Goal: Information Seeking & Learning: Understand process/instructions

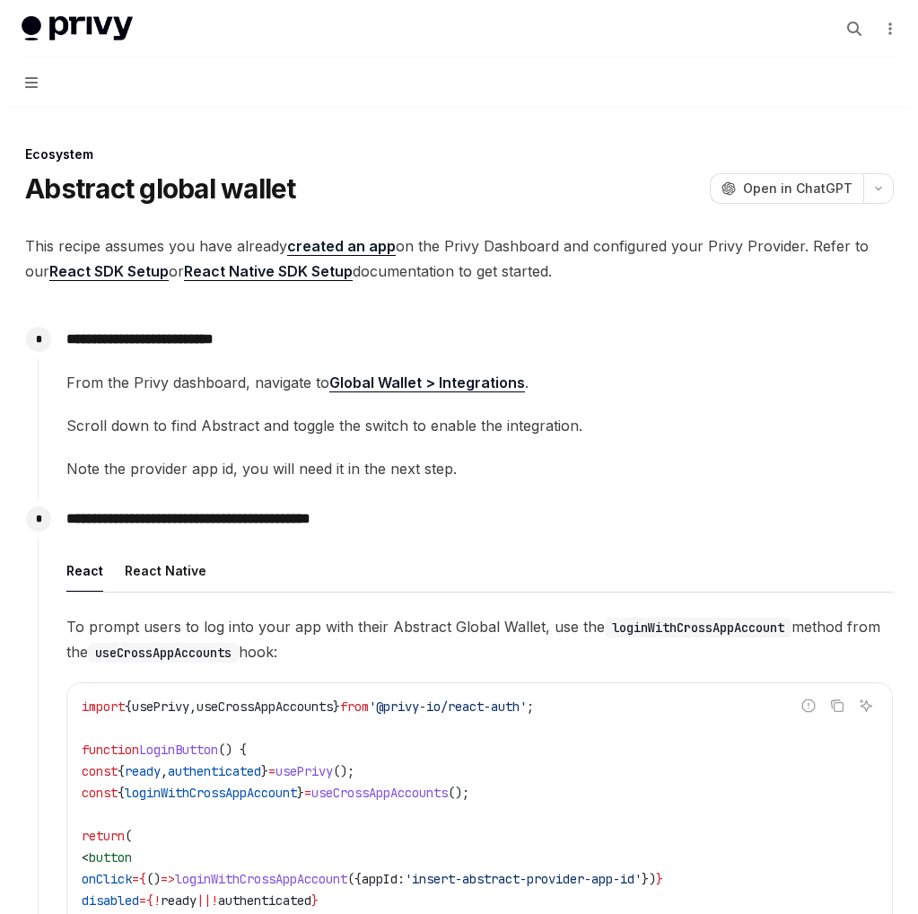
scroll to position [947, 0]
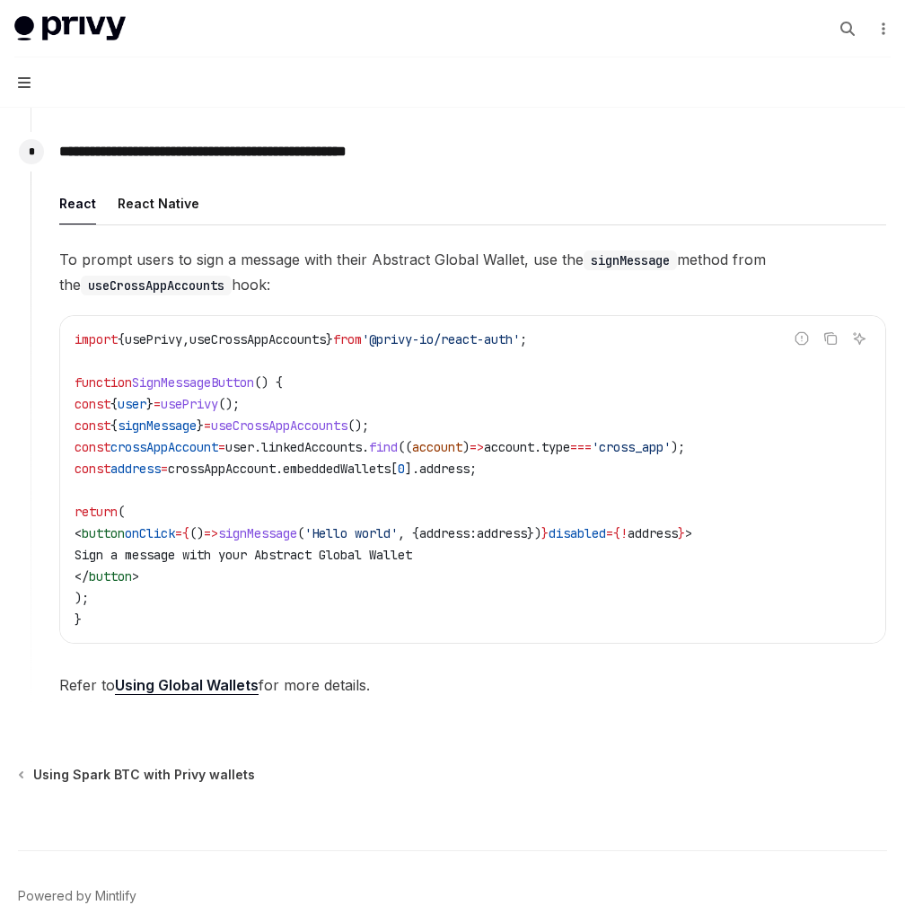
click at [27, 83] on icon "button" at bounding box center [24, 82] width 13 height 11
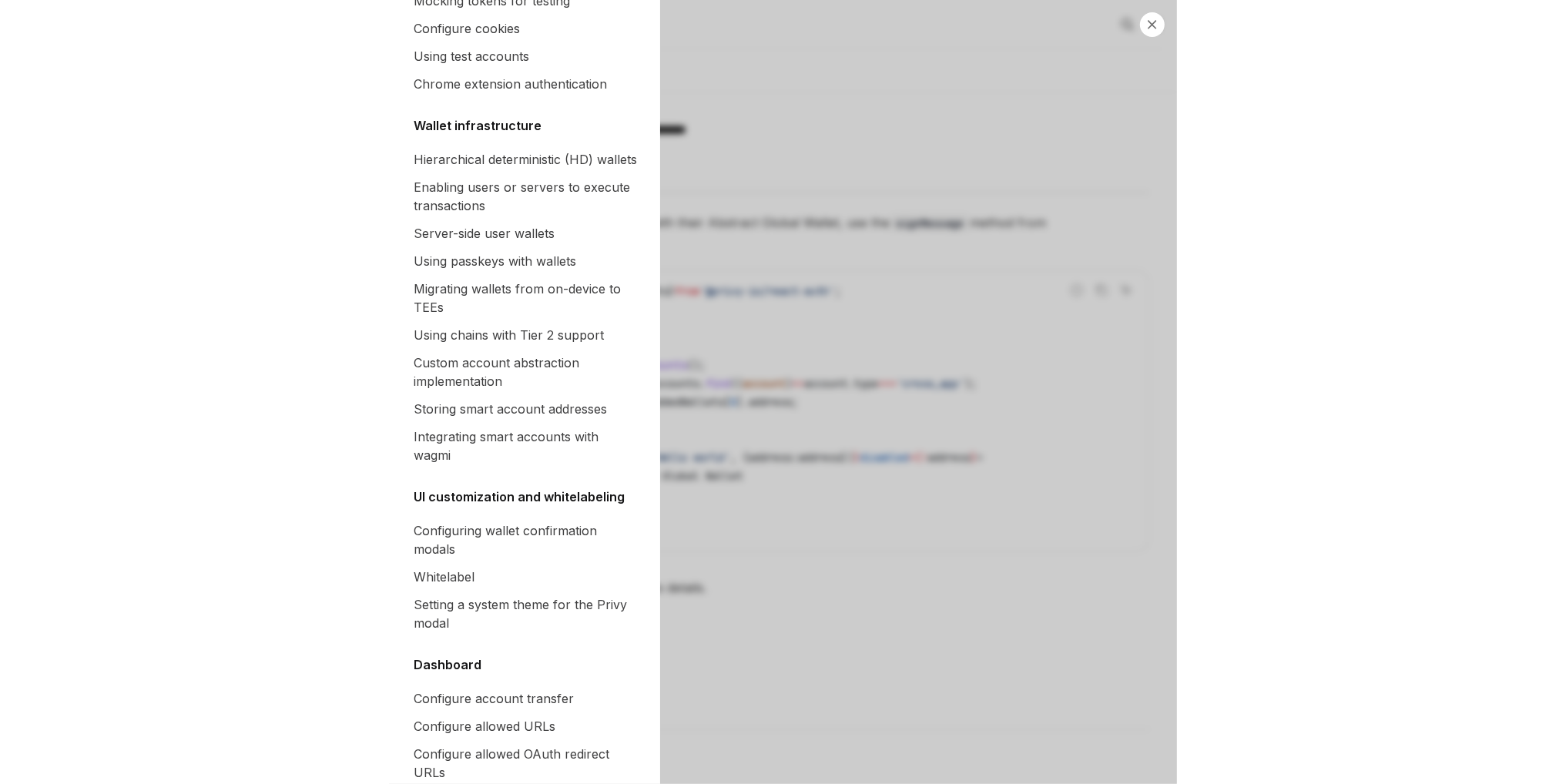
scroll to position [0, 0]
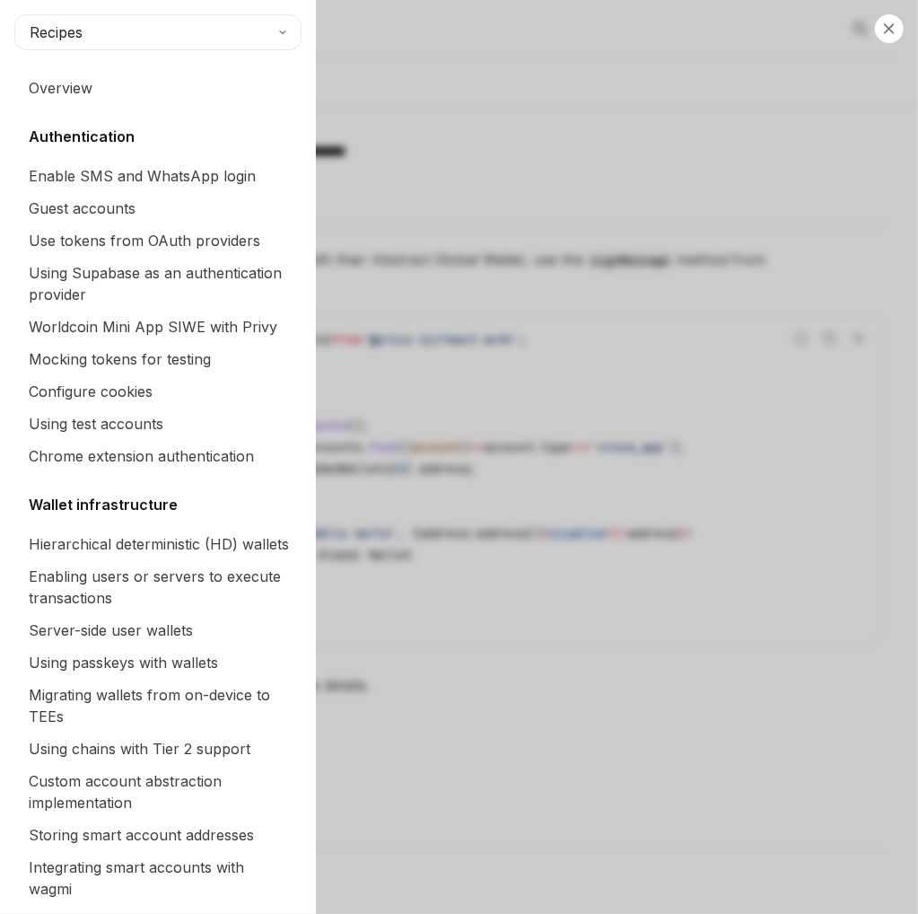
click at [647, 178] on div "Close navigation Recipes Overview Authentication Enable SMS and WhatsApp login …" at bounding box center [459, 457] width 918 height 914
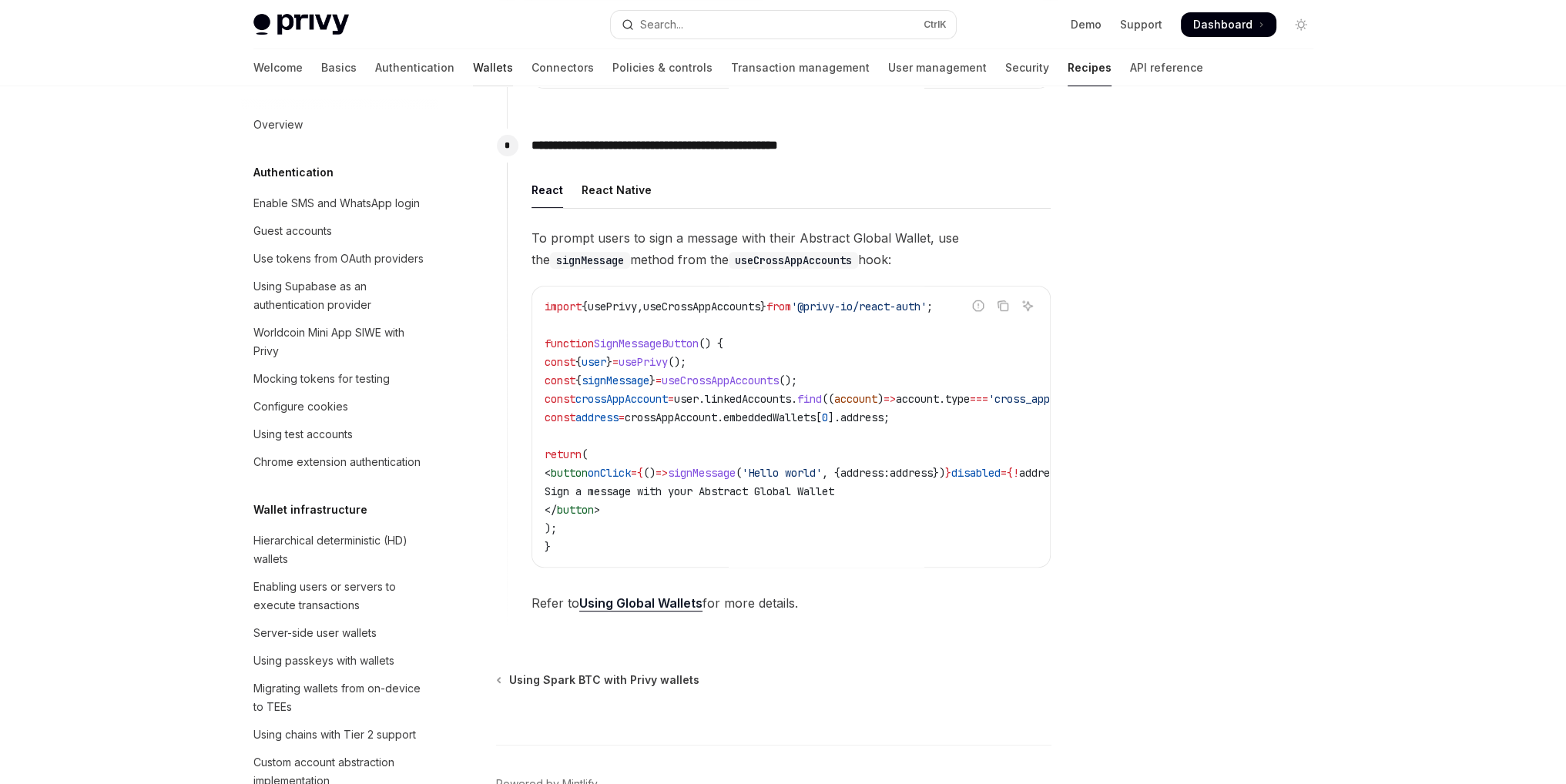
click at [473, 69] on link "Wallets" at bounding box center [493, 67] width 40 height 37
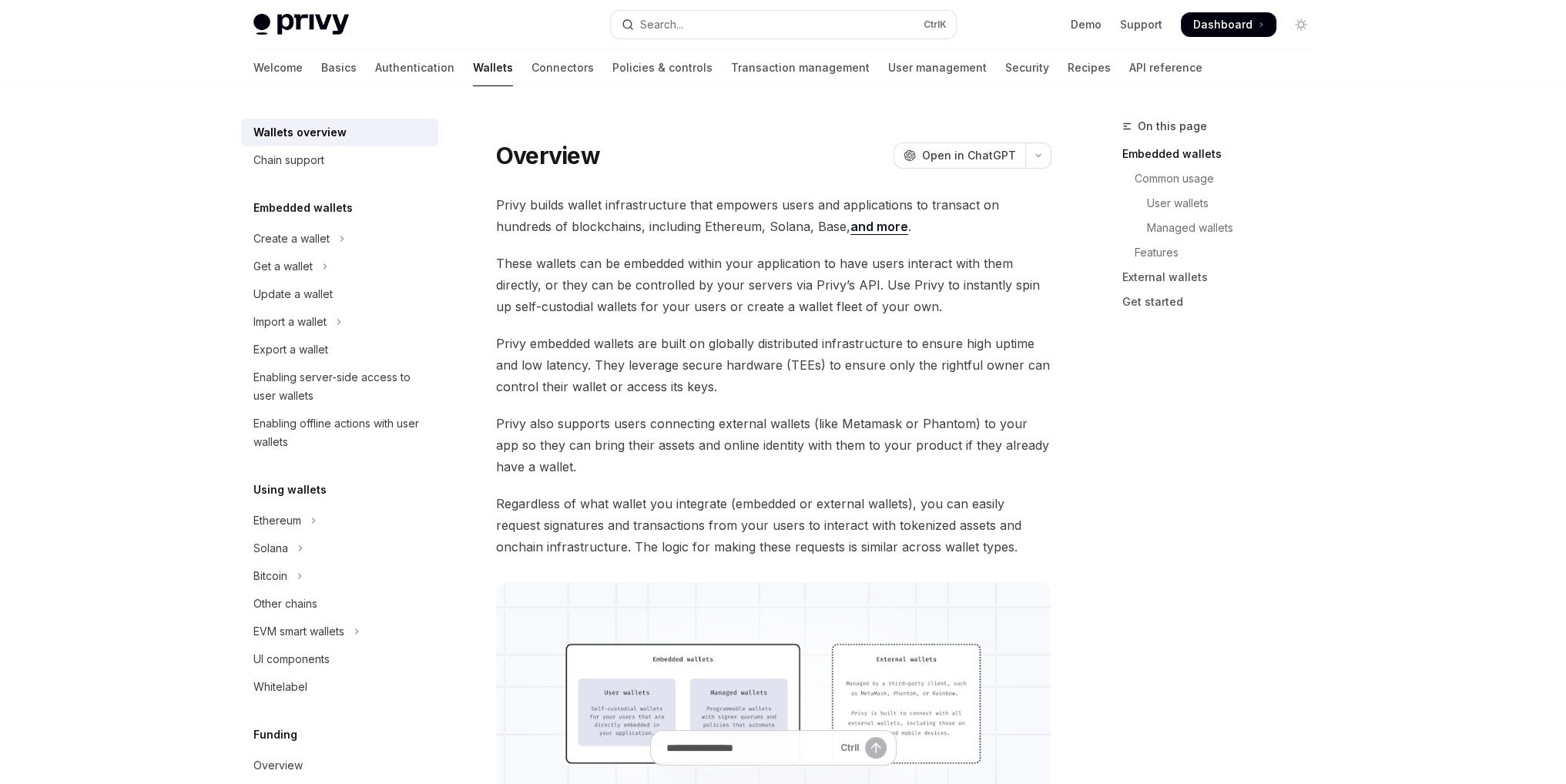
scroll to position [539, 0]
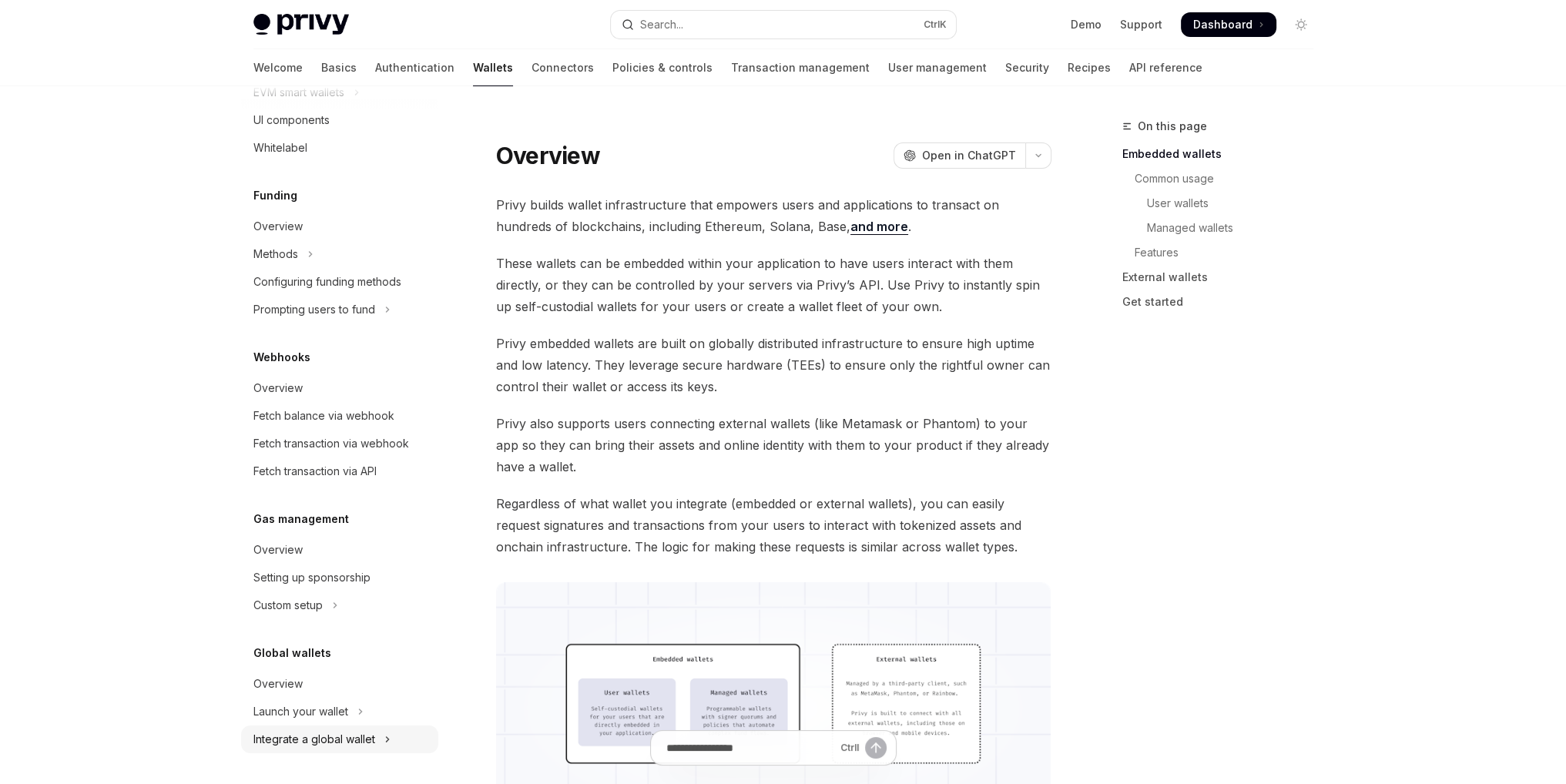
click at [329, 731] on div "Integrate a global wallet" at bounding box center [314, 739] width 122 height 19
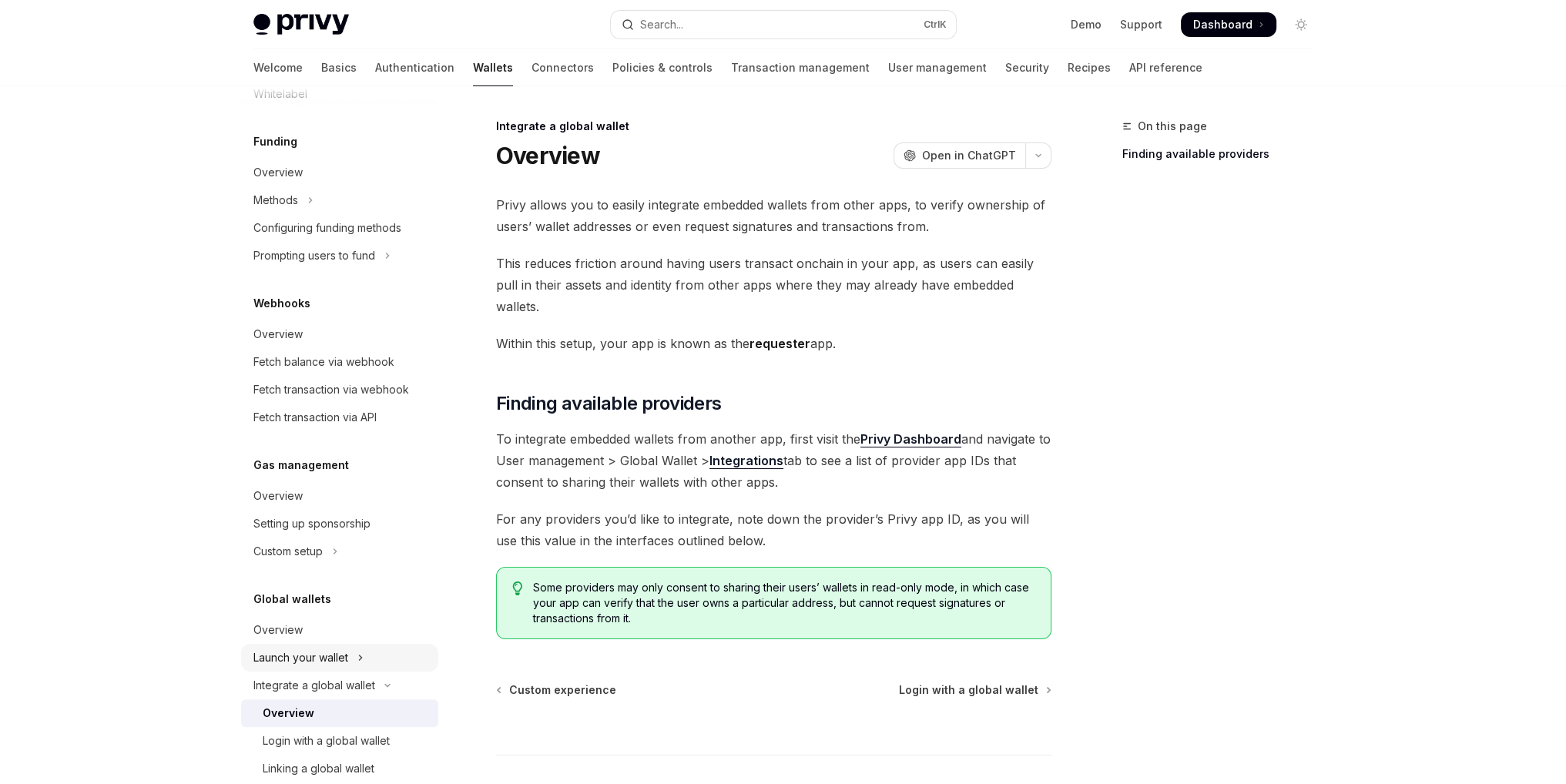
scroll to position [733, 0]
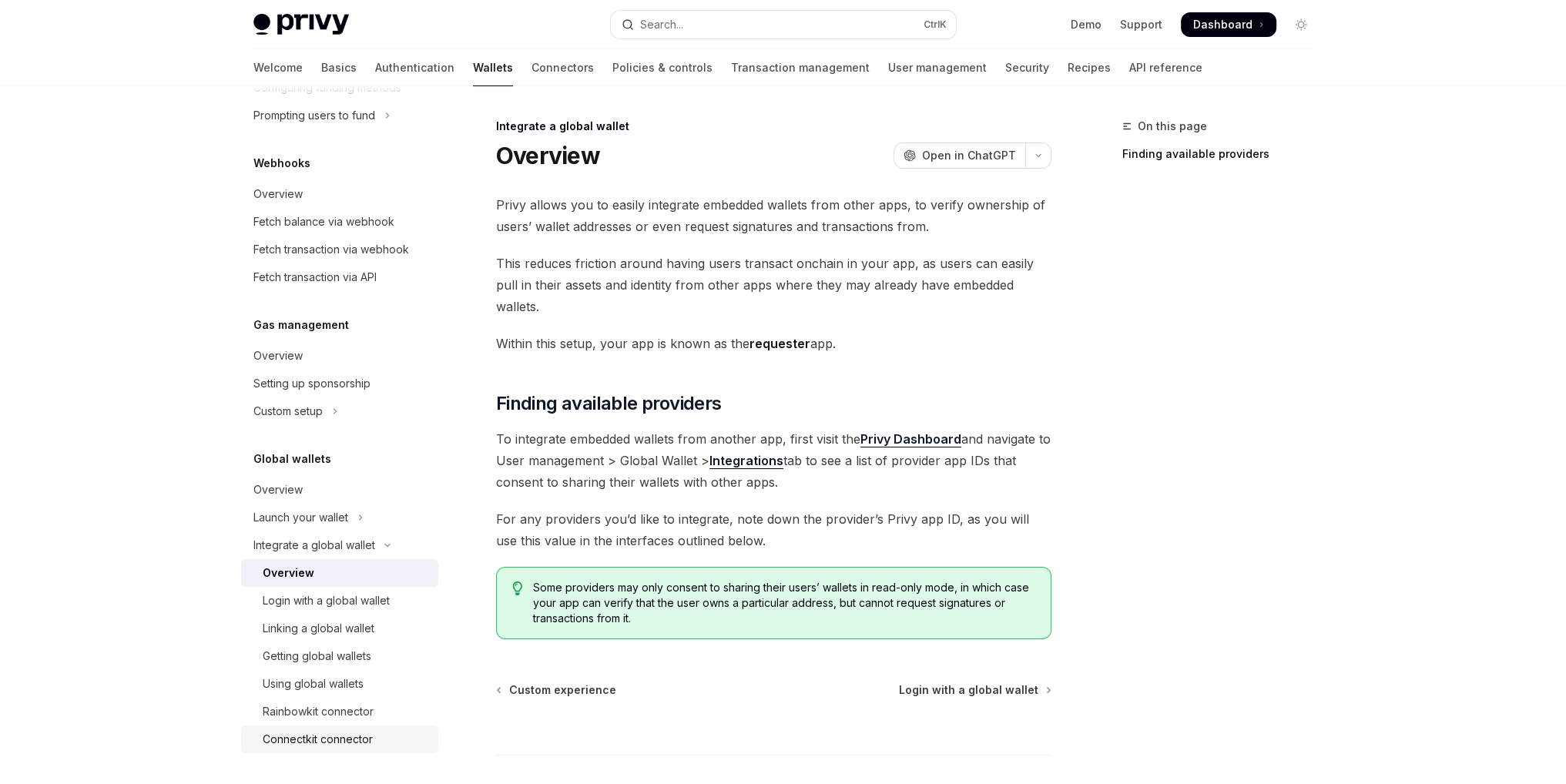
click at [342, 731] on div "Connectkit connector" at bounding box center [317, 739] width 110 height 19
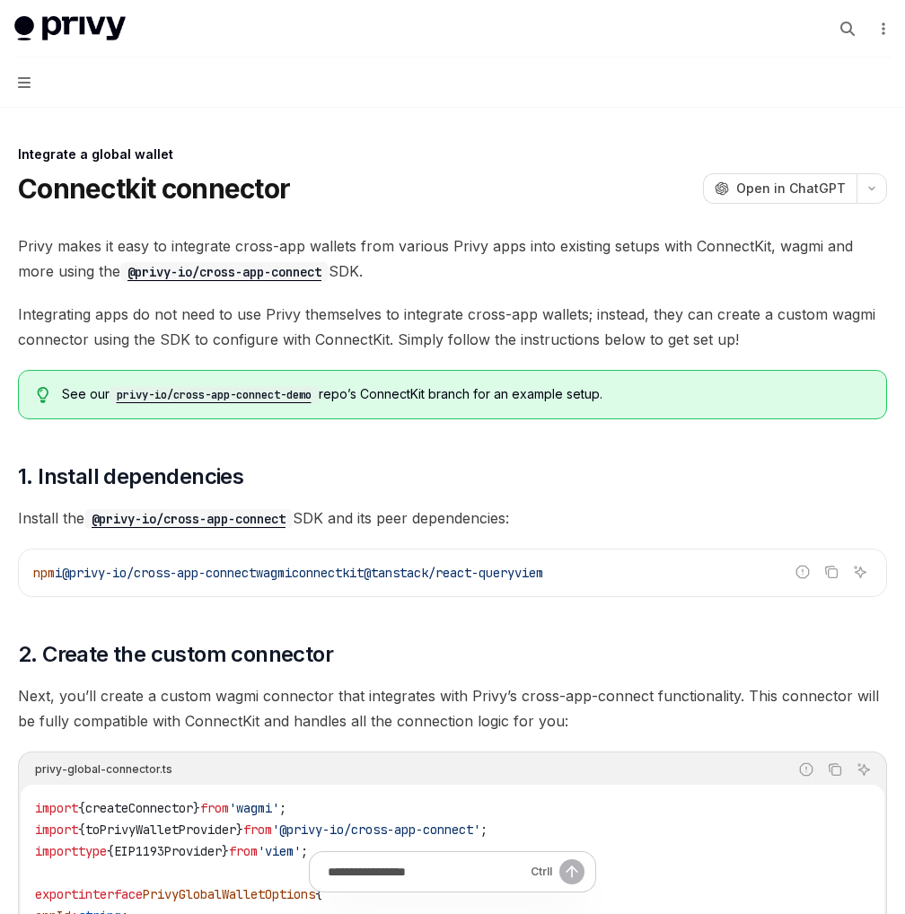
click at [264, 399] on code "privy-io/cross-app-connect-demo" at bounding box center [214, 395] width 209 height 18
click at [30, 73] on button "Navigation" at bounding box center [452, 82] width 905 height 50
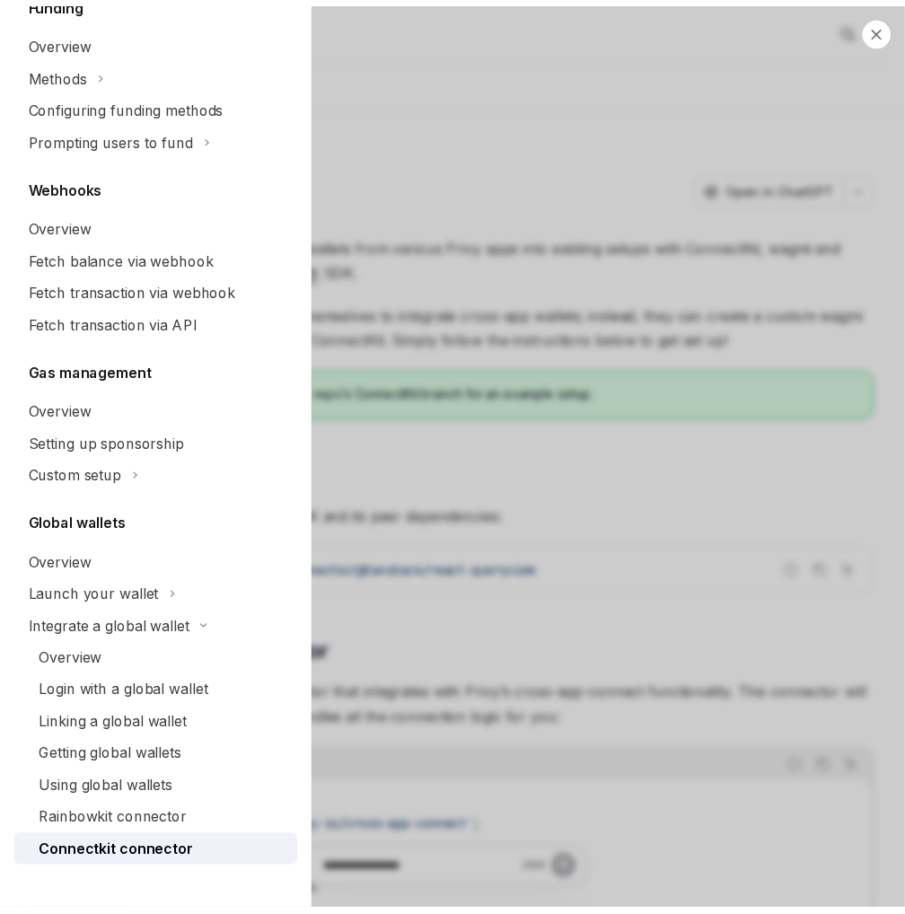
scroll to position [786, 0]
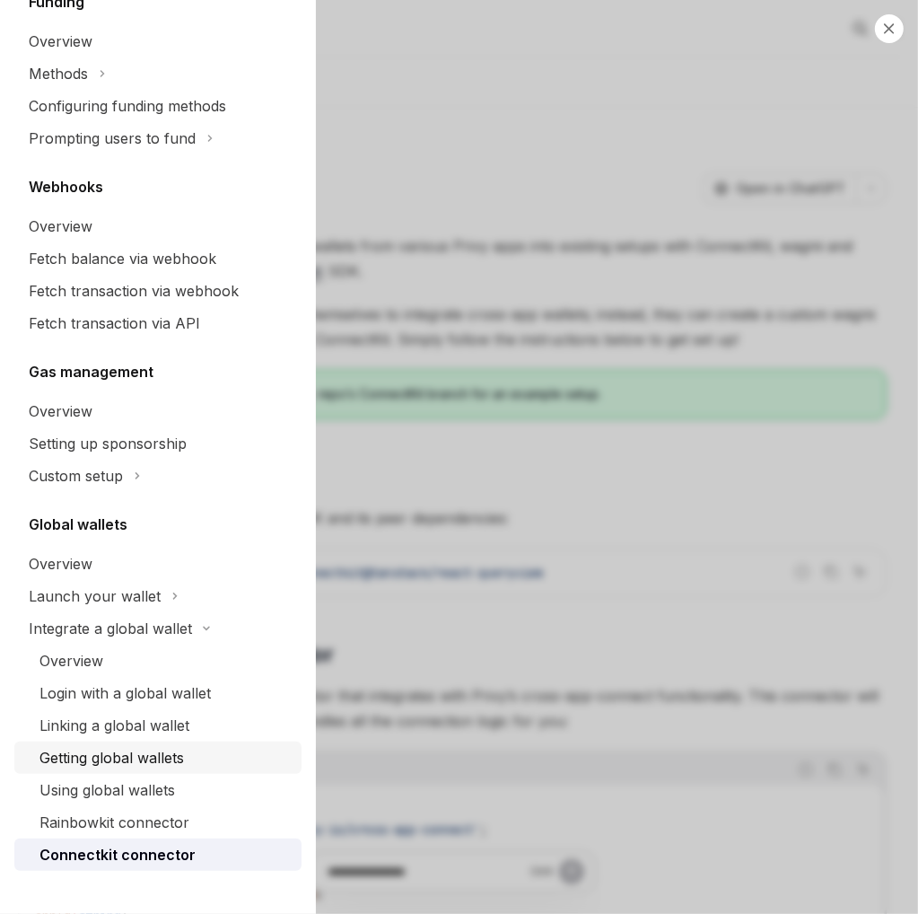
click at [108, 757] on div "Getting global wallets" at bounding box center [111, 758] width 145 height 22
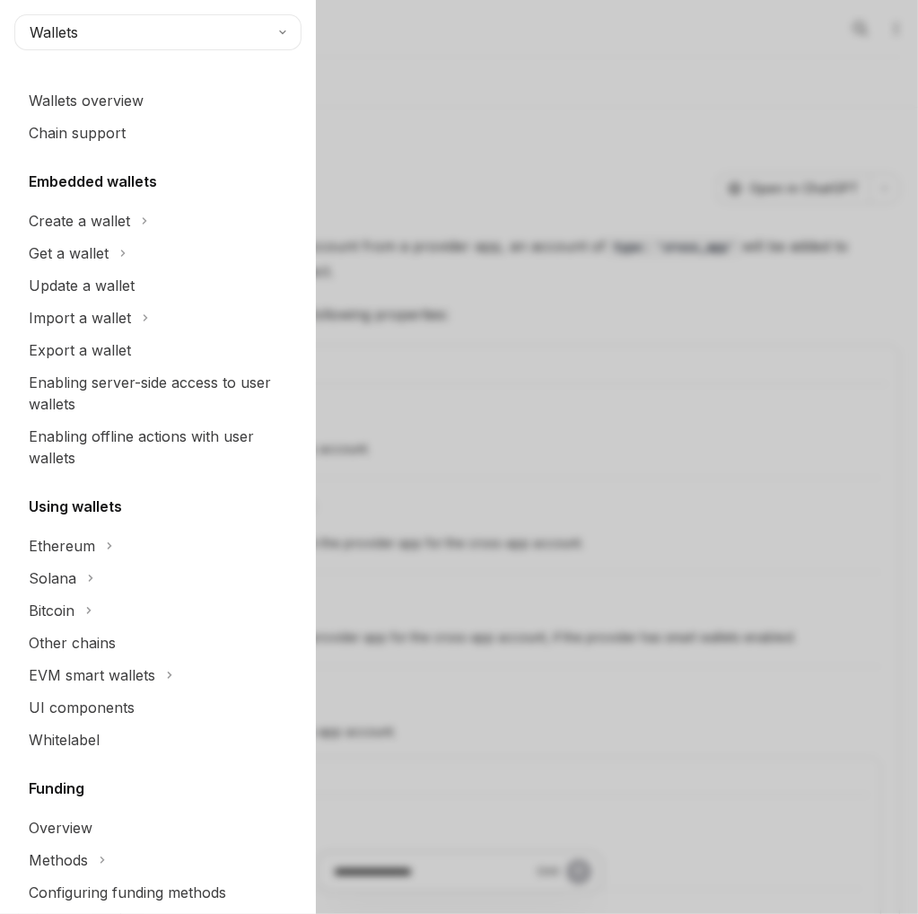
type textarea "*"
